Goal: Entertainment & Leisure: Consume media (video, audio)

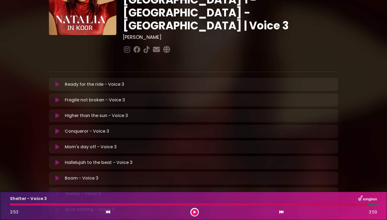
scroll to position [101, 0]
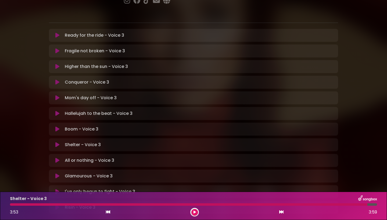
click at [58, 142] on icon at bounding box center [57, 144] width 4 height 5
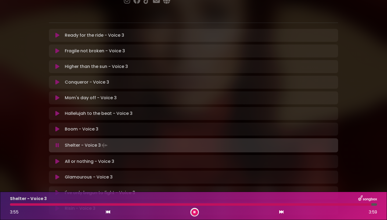
click at [12, 204] on div at bounding box center [191, 204] width 362 height 2
click at [195, 211] on icon at bounding box center [195, 211] width 2 height 3
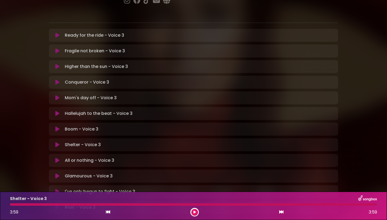
click at [193, 209] on button at bounding box center [195, 212] width 7 height 7
click at [197, 204] on div at bounding box center [194, 204] width 368 height 2
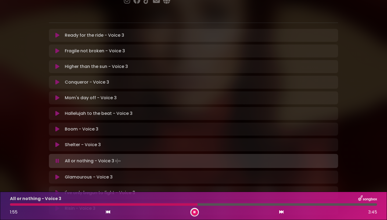
click at [61, 142] on button at bounding box center [57, 144] width 10 height 5
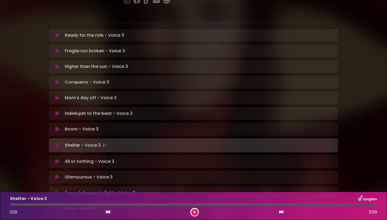
click at [193, 205] on div at bounding box center [194, 204] width 368 height 2
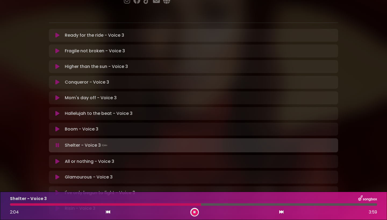
click at [158, 202] on div "Shelter - Voice 3 2:04 3:59" at bounding box center [194, 205] width 374 height 21
click at [159, 204] on div at bounding box center [110, 204] width 200 height 2
click at [168, 205] on div at bounding box center [194, 204] width 368 height 2
click at [94, 205] on div at bounding box center [94, 204] width 168 height 2
click at [196, 211] on button at bounding box center [195, 212] width 7 height 7
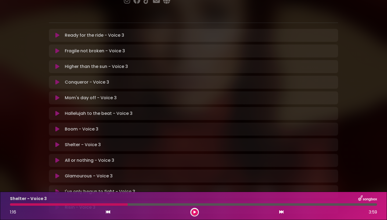
click at [118, 206] on div "Shelter - Voice 3 1:16 3:59" at bounding box center [194, 205] width 374 height 21
click at [118, 204] on div at bounding box center [69, 204] width 118 height 2
click at [194, 213] on icon at bounding box center [194, 211] width 3 height 3
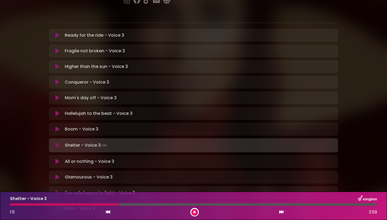
click at [108, 204] on div at bounding box center [64, 204] width 109 height 2
click at [103, 204] on div at bounding box center [194, 204] width 368 height 2
click at [194, 212] on icon at bounding box center [194, 211] width 3 height 3
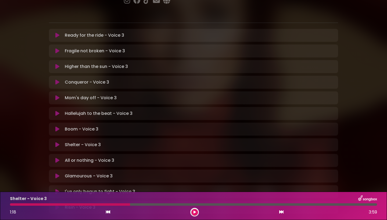
click at [123, 203] on div at bounding box center [70, 204] width 120 height 2
click at [121, 203] on div at bounding box center [70, 204] width 120 height 2
click at [190, 212] on div "1:18 3:59" at bounding box center [194, 211] width 374 height 9
click at [193, 212] on button at bounding box center [195, 212] width 7 height 7
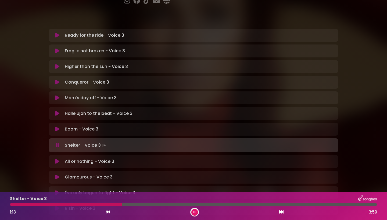
click at [117, 203] on div at bounding box center [66, 204] width 112 height 2
click at [112, 204] on div at bounding box center [194, 204] width 368 height 2
click at [109, 204] on div at bounding box center [61, 204] width 102 height 2
click at [105, 204] on div at bounding box center [194, 204] width 368 height 2
click at [104, 204] on div at bounding box center [57, 204] width 95 height 2
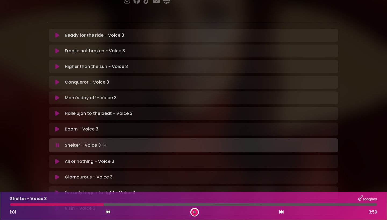
click at [99, 204] on div at bounding box center [57, 204] width 94 height 2
click at [196, 211] on button at bounding box center [195, 212] width 7 height 7
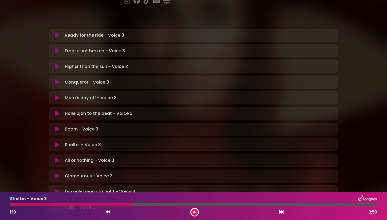
click at [124, 204] on div at bounding box center [71, 204] width 123 height 2
click at [123, 204] on div at bounding box center [71, 204] width 123 height 2
click at [197, 212] on button at bounding box center [195, 212] width 7 height 7
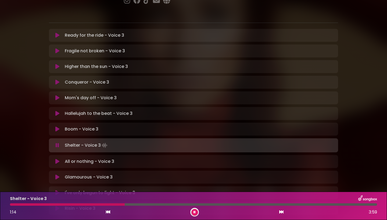
click at [117, 205] on div at bounding box center [67, 204] width 115 height 2
click at [114, 204] on div at bounding box center [64, 204] width 108 height 2
click at [195, 213] on icon at bounding box center [194, 212] width 3 height 2
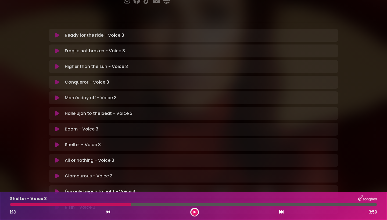
click at [201, 213] on div "1:18 3:59" at bounding box center [194, 211] width 374 height 9
click at [196, 213] on button at bounding box center [195, 212] width 7 height 7
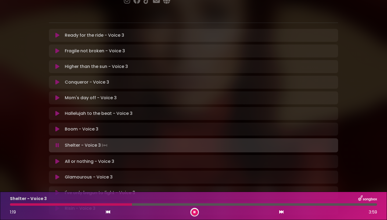
click at [129, 205] on div at bounding box center [71, 204] width 122 height 2
click at [127, 204] on div at bounding box center [71, 204] width 122 height 2
click at [123, 204] on div at bounding box center [68, 204] width 117 height 2
click at [124, 204] on div at bounding box center [69, 204] width 118 height 2
click at [194, 214] on button at bounding box center [195, 212] width 7 height 7
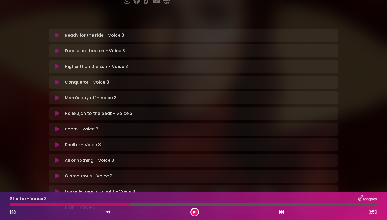
click at [127, 204] on div at bounding box center [70, 204] width 121 height 2
click at [193, 209] on div at bounding box center [194, 211] width 9 height 9
click at [195, 213] on icon at bounding box center [195, 212] width 4 height 4
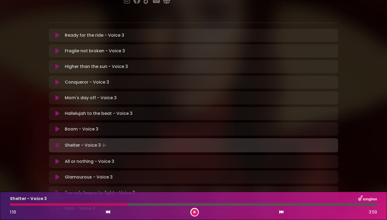
click at [123, 203] on div at bounding box center [69, 204] width 118 height 2
click at [122, 203] on div at bounding box center [194, 204] width 368 height 2
click at [122, 204] on div at bounding box center [194, 204] width 368 height 2
click at [121, 204] on div at bounding box center [194, 204] width 368 height 2
click at [120, 204] on div at bounding box center [194, 204] width 368 height 2
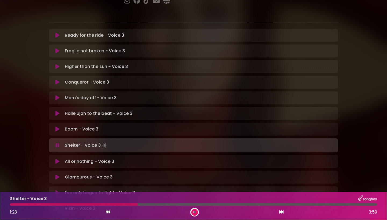
click at [196, 212] on button at bounding box center [195, 212] width 7 height 7
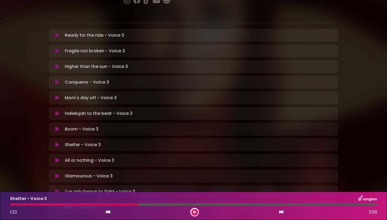
click at [193, 212] on button at bounding box center [195, 212] width 7 height 7
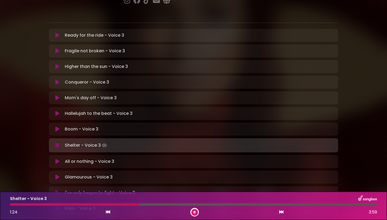
click at [151, 204] on div at bounding box center [194, 204] width 368 height 2
click at [147, 203] on div at bounding box center [81, 204] width 143 height 2
click at [196, 213] on icon at bounding box center [194, 212] width 3 height 4
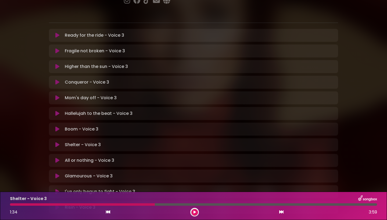
click at [146, 205] on div at bounding box center [82, 204] width 145 height 2
click at [195, 213] on button at bounding box center [195, 212] width 7 height 7
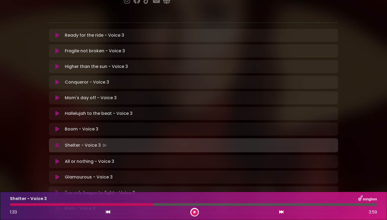
click at [195, 211] on icon at bounding box center [195, 211] width 4 height 3
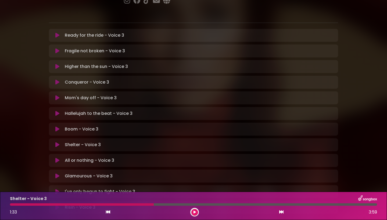
click at [147, 203] on div at bounding box center [82, 204] width 144 height 2
click at [147, 204] on div at bounding box center [82, 204] width 144 height 2
click at [147, 205] on div at bounding box center [82, 204] width 144 height 2
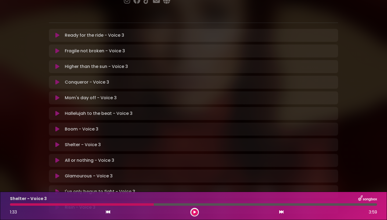
click at [147, 205] on div at bounding box center [82, 204] width 144 height 2
click at [195, 213] on button at bounding box center [195, 212] width 7 height 7
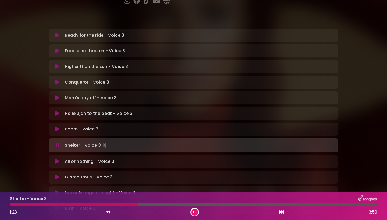
click at [138, 204] on div at bounding box center [74, 204] width 128 height 2
click at [197, 212] on button at bounding box center [195, 212] width 7 height 7
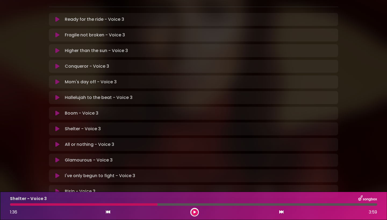
scroll to position [111, 0]
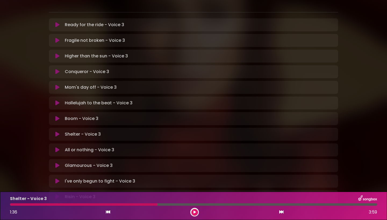
click at [59, 194] on icon at bounding box center [57, 196] width 4 height 5
click at [196, 213] on icon at bounding box center [195, 211] width 2 height 3
click at [61, 194] on button at bounding box center [57, 196] width 10 height 5
click at [237, 204] on div at bounding box center [194, 204] width 368 height 2
click at [216, 203] on div at bounding box center [124, 204] width 228 height 2
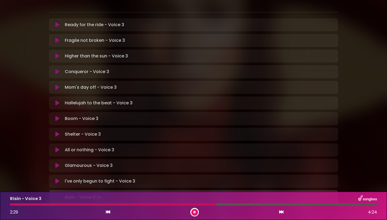
click at [208, 204] on div at bounding box center [113, 204] width 207 height 2
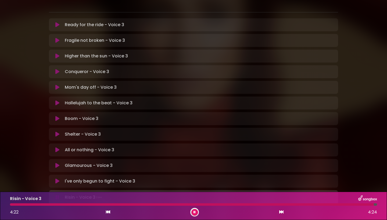
click at [195, 212] on icon at bounding box center [194, 211] width 3 height 3
click at [195, 210] on icon at bounding box center [194, 211] width 3 height 3
click at [11, 204] on div at bounding box center [193, 204] width 367 height 2
click at [196, 213] on button at bounding box center [195, 212] width 7 height 7
